Goal: Browse casually: Explore the website without a specific task or goal

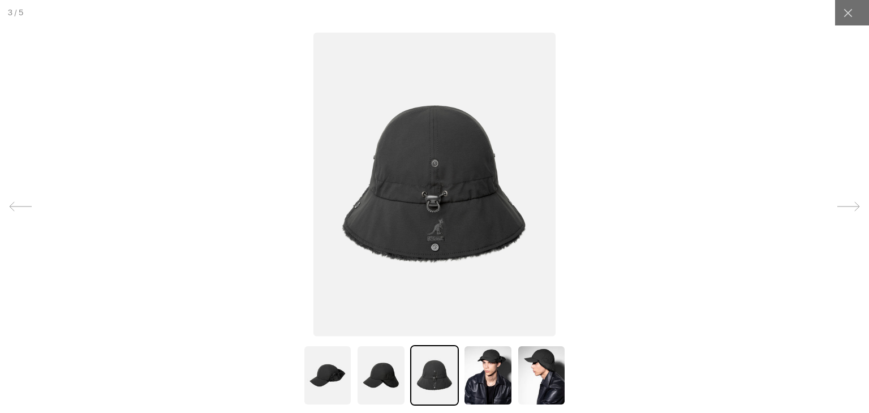
scroll to position [0, 233]
click at [389, 385] on img at bounding box center [380, 375] width 49 height 61
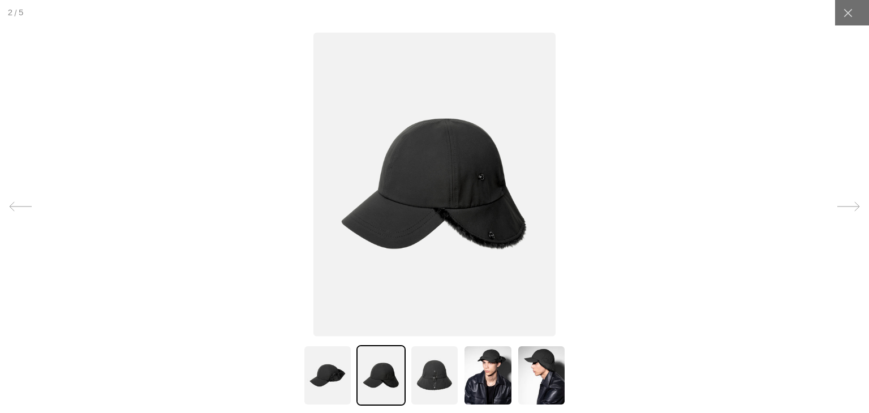
click at [430, 374] on img at bounding box center [434, 375] width 49 height 61
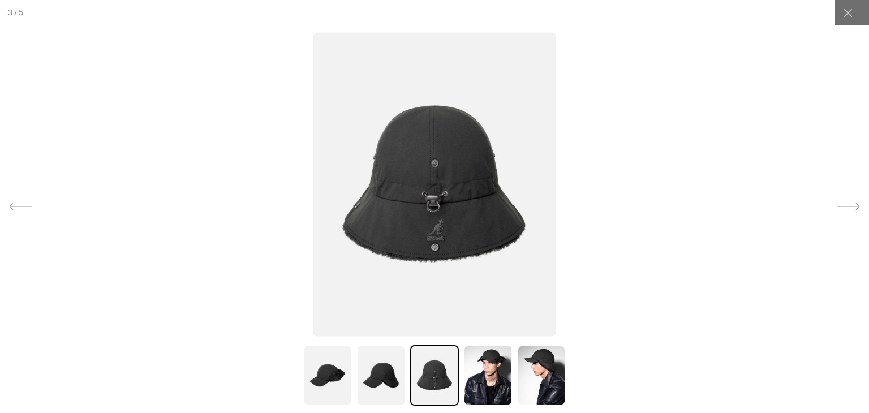
click at [371, 375] on img at bounding box center [380, 375] width 49 height 61
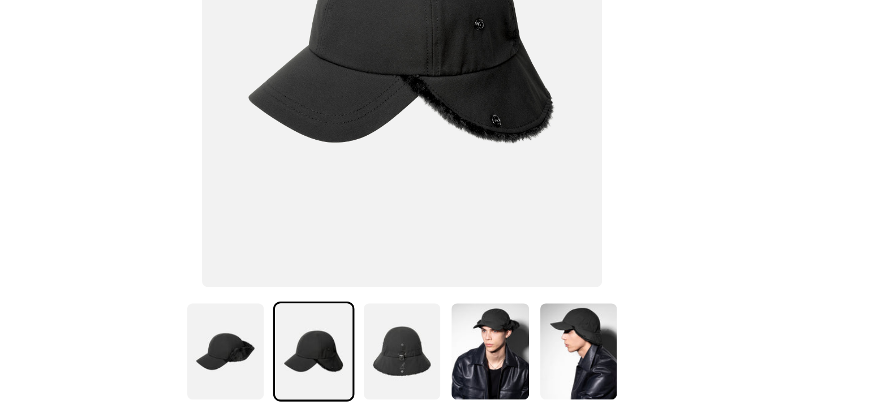
scroll to position [0, 0]
click at [541, 367] on img at bounding box center [541, 375] width 49 height 61
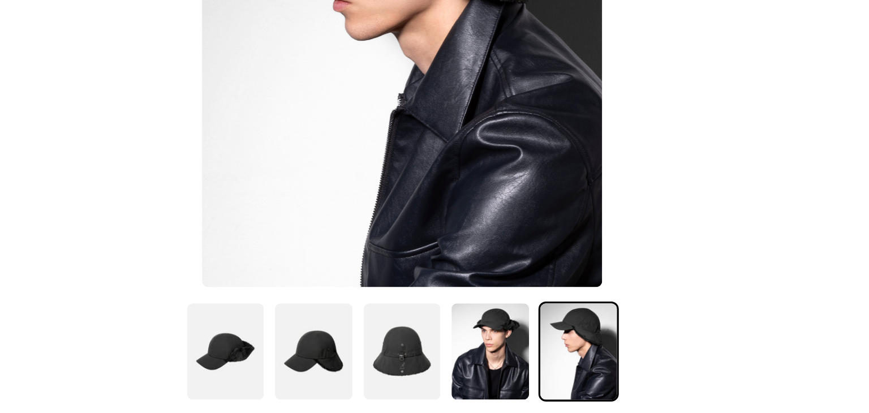
click at [504, 363] on img at bounding box center [487, 375] width 49 height 61
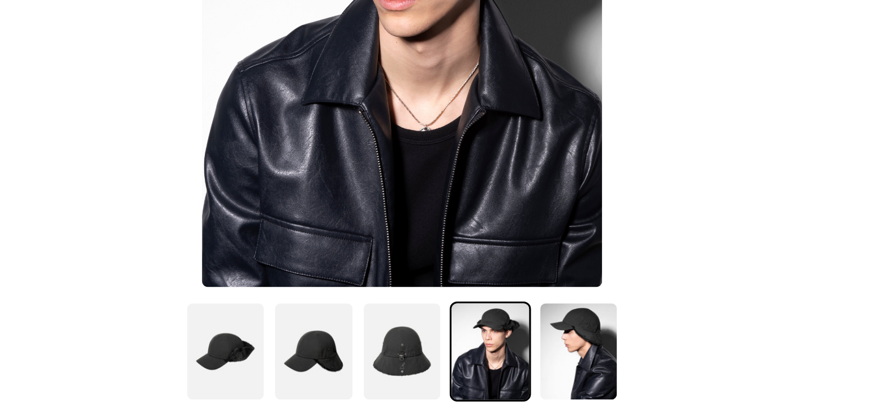
click at [439, 361] on img at bounding box center [434, 375] width 49 height 61
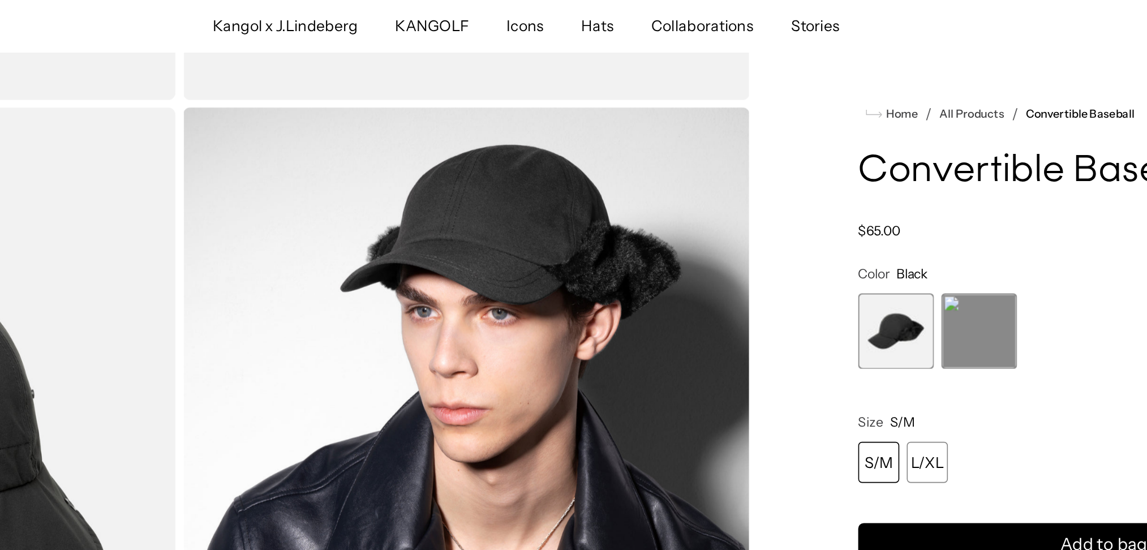
scroll to position [0, 233]
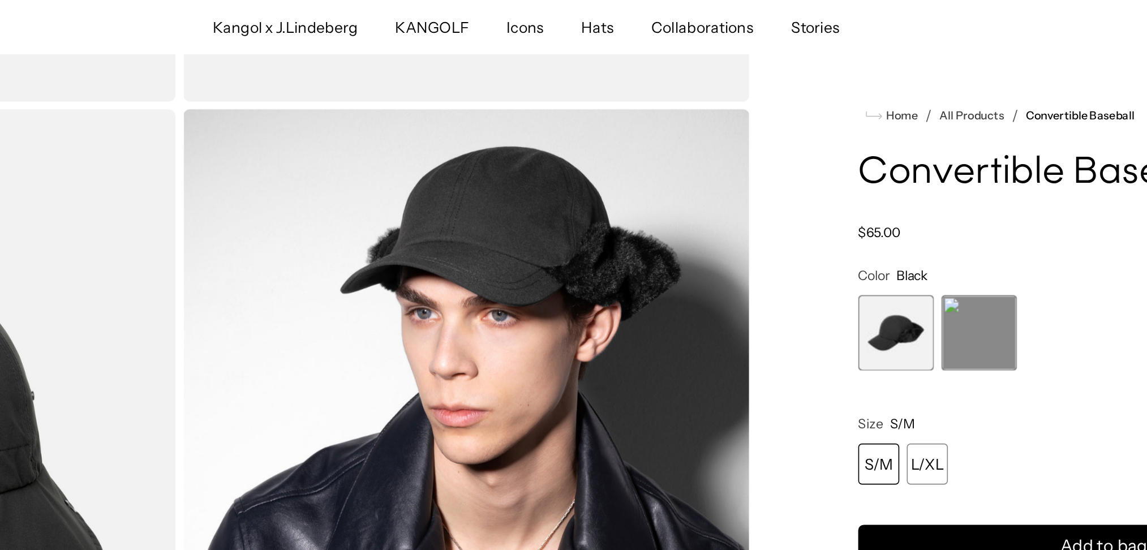
click at [614, 176] on img "Gallery Viewer" at bounding box center [537, 280] width 343 height 429
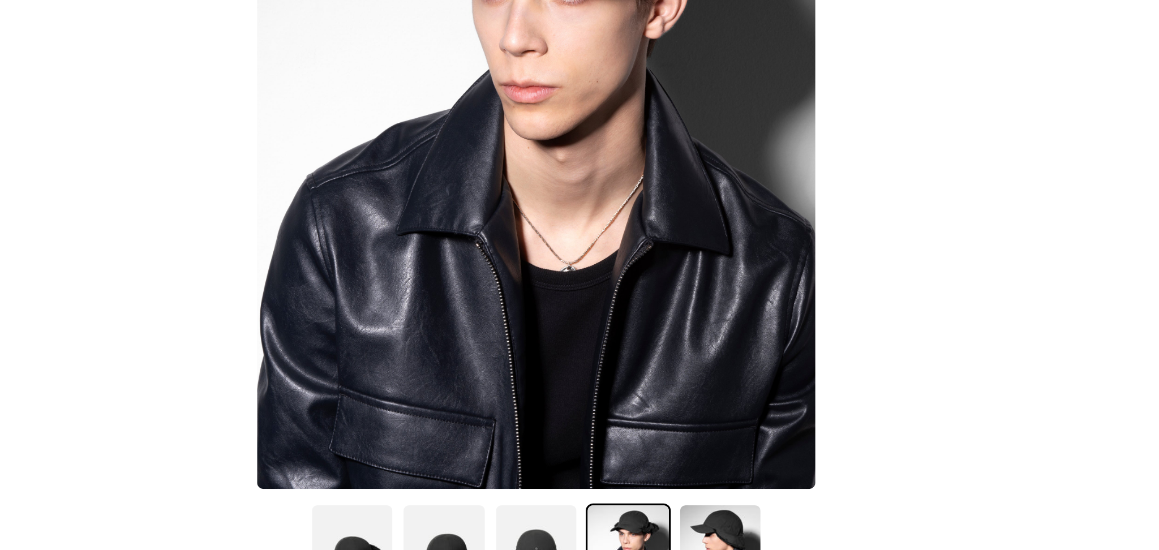
scroll to position [441, 0]
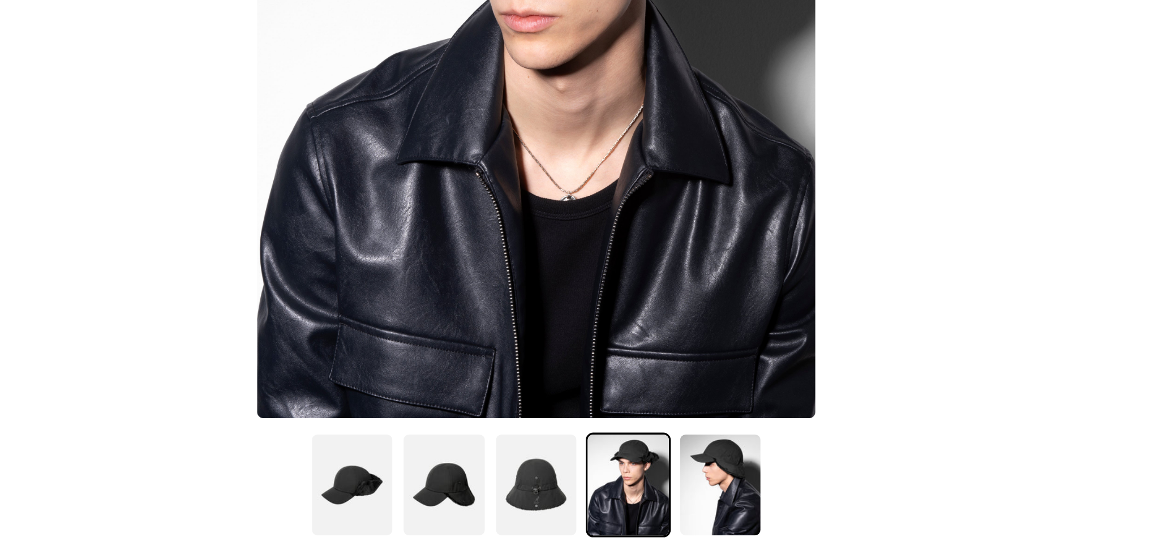
click at [592, 412] on img at bounding box center [579, 510] width 51 height 63
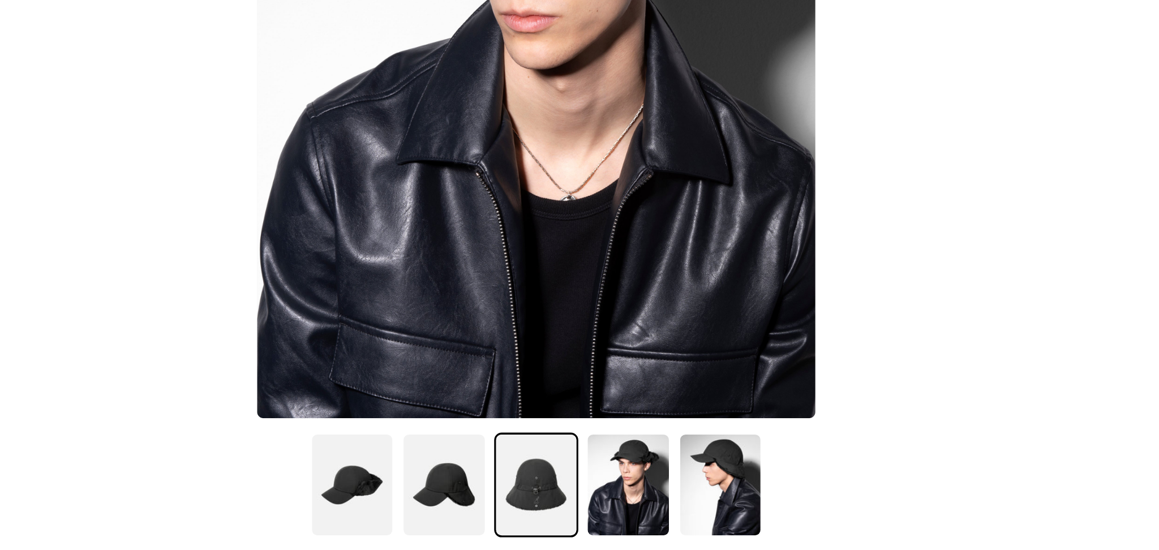
click at [583, 412] on img at bounding box center [579, 510] width 51 height 63
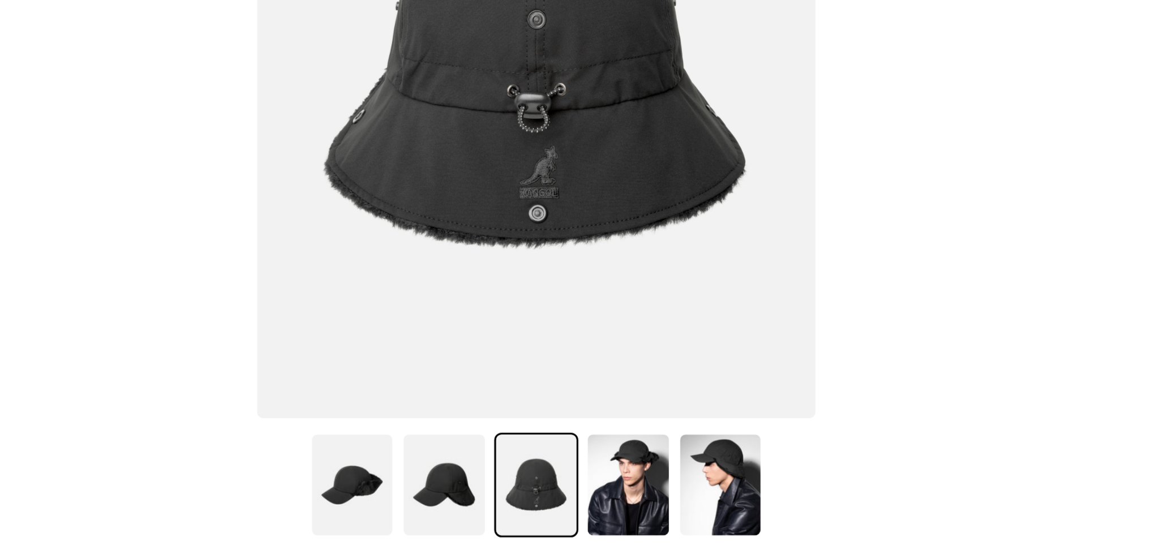
click at [682, 412] on img at bounding box center [690, 510] width 51 height 63
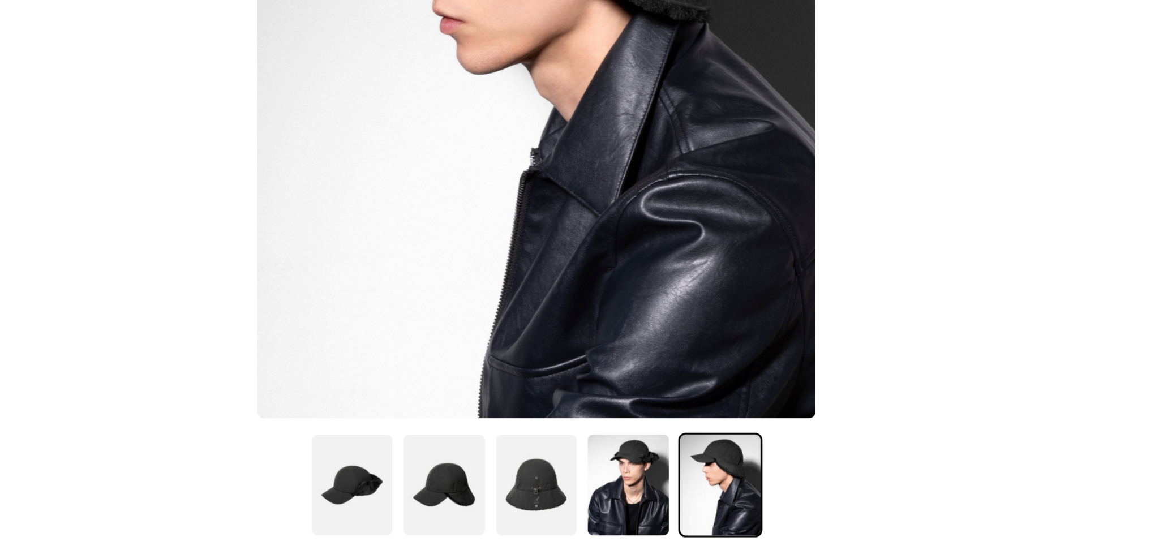
click at [527, 412] on img at bounding box center [523, 510] width 51 height 63
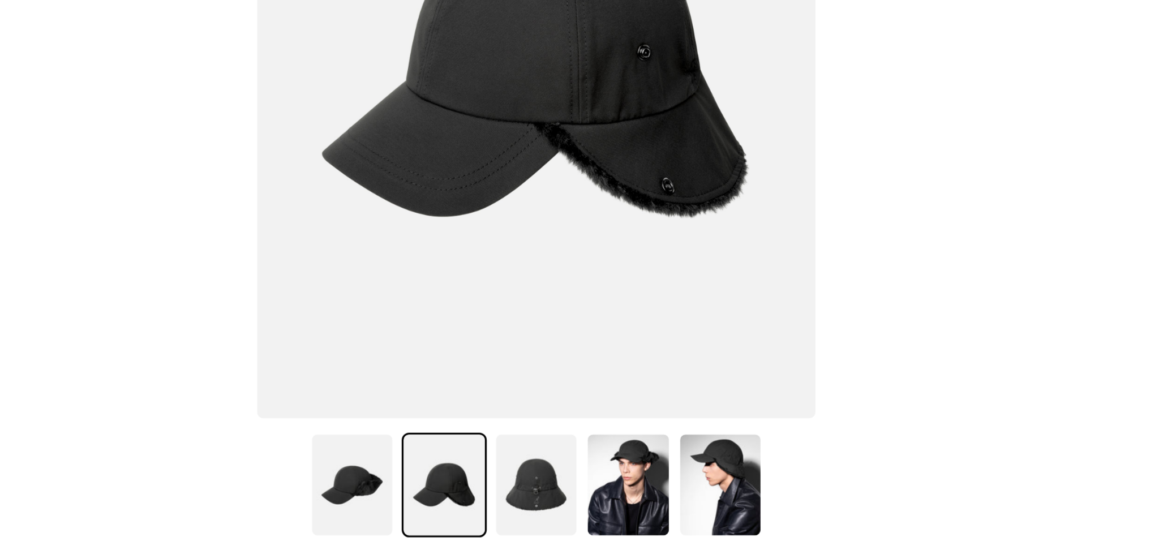
click at [558, 412] on img at bounding box center [579, 510] width 51 height 63
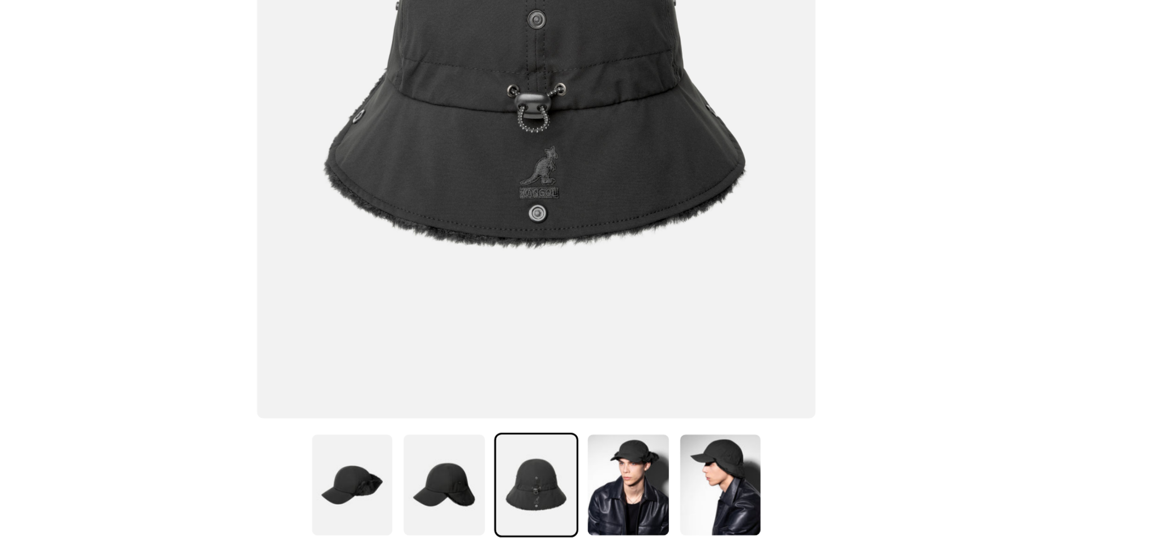
click at [685, 412] on img at bounding box center [690, 510] width 51 height 63
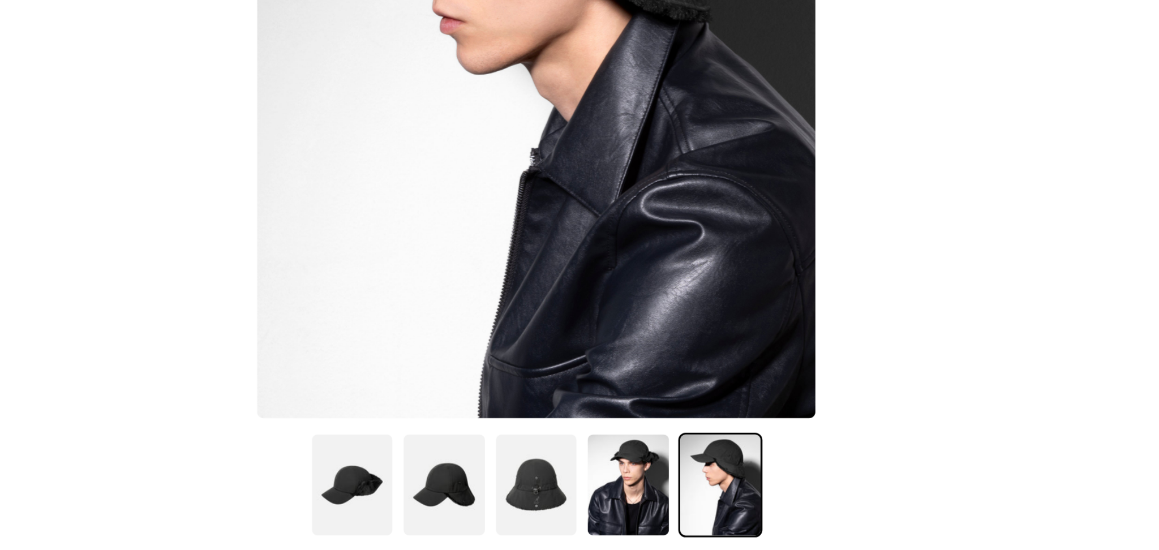
click at [442, 412] on img at bounding box center [467, 510] width 51 height 63
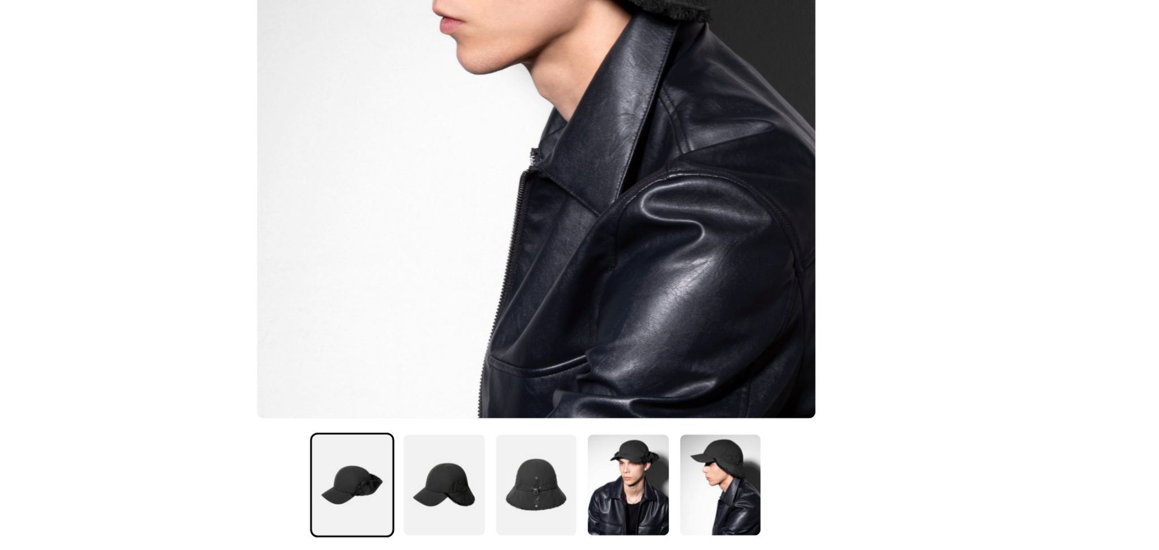
click at [459, 412] on img at bounding box center [467, 510] width 51 height 63
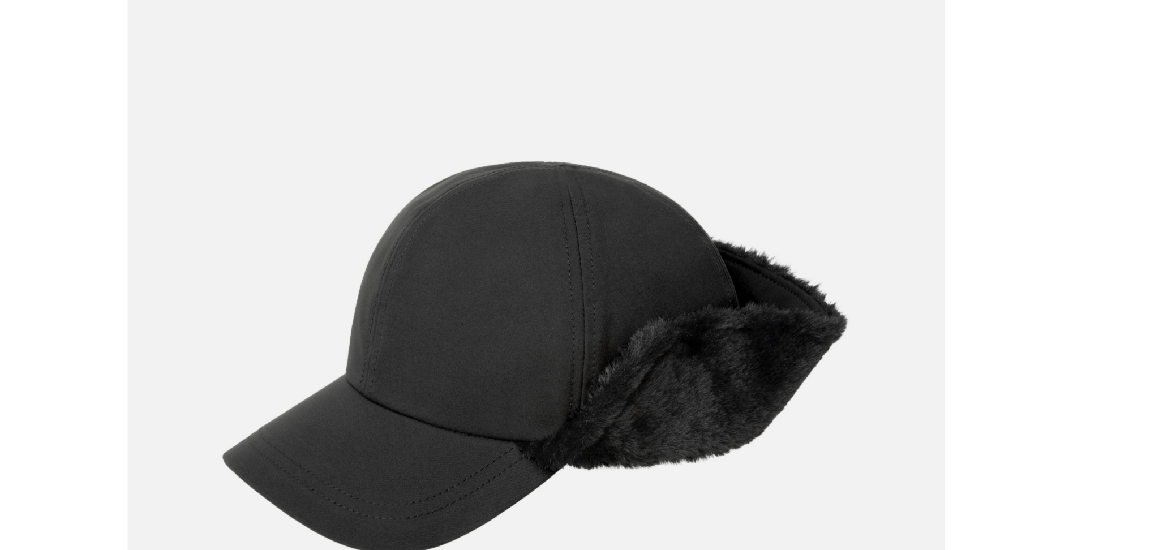
scroll to position [0, 0]
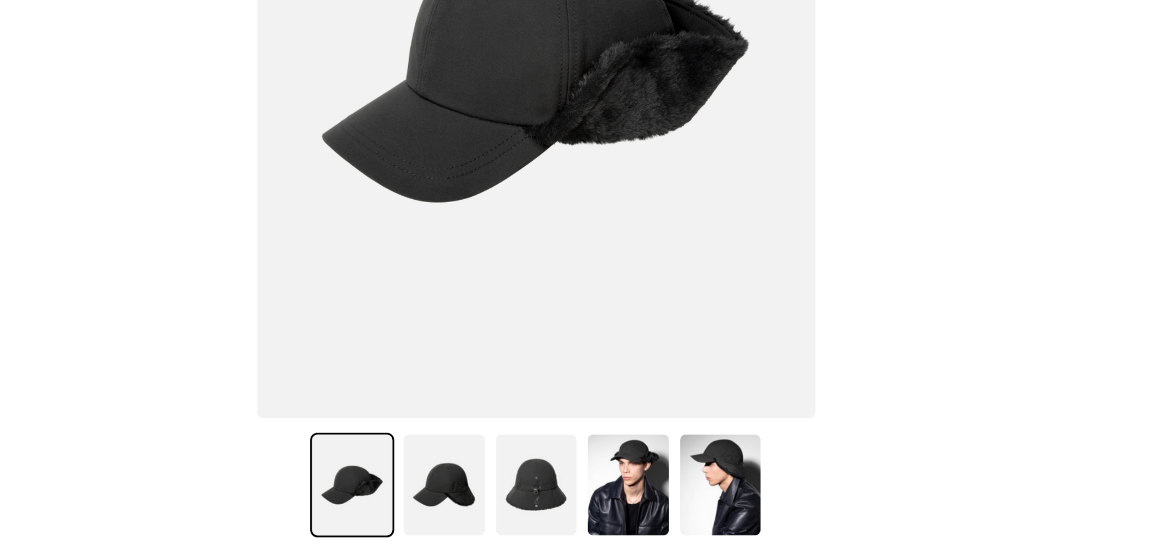
click at [527, 412] on img at bounding box center [523, 510] width 51 height 63
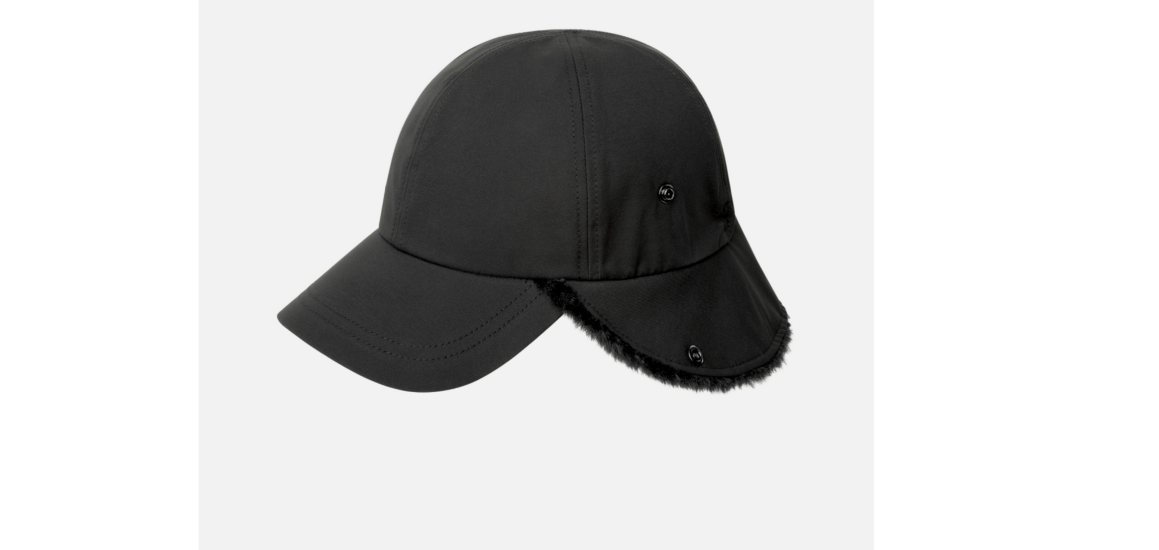
scroll to position [0, 233]
